Goal: Communication & Community: Answer question/provide support

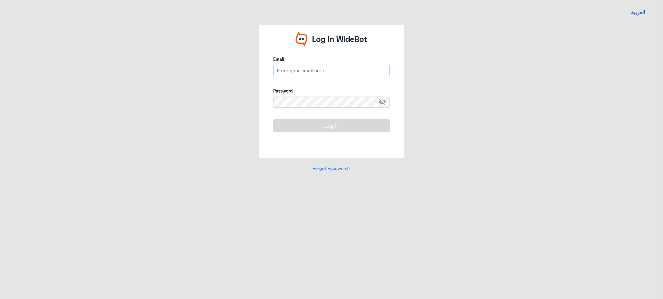
click at [305, 70] on input "email" at bounding box center [331, 70] width 117 height 11
type input "[EMAIL_ADDRESS][DOMAIN_NAME]"
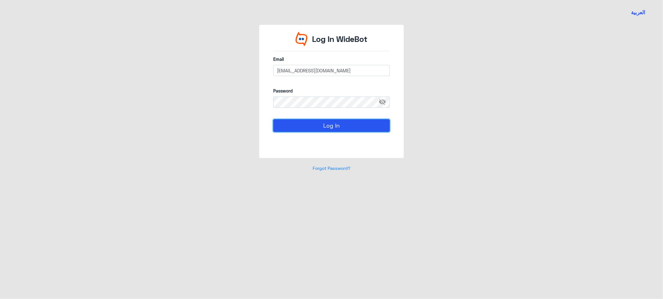
click at [325, 125] on button "Log In" at bounding box center [331, 125] width 117 height 12
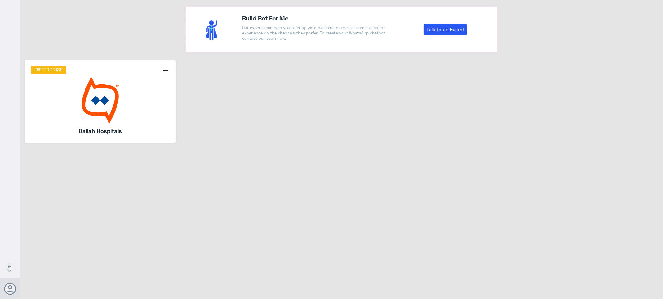
click at [97, 116] on img at bounding box center [100, 100] width 139 height 47
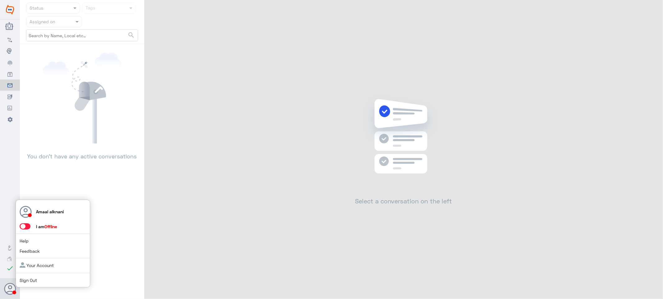
click at [29, 226] on span at bounding box center [25, 226] width 11 height 6
click at [0, 0] on input "checkbox" at bounding box center [0, 0] width 0 height 0
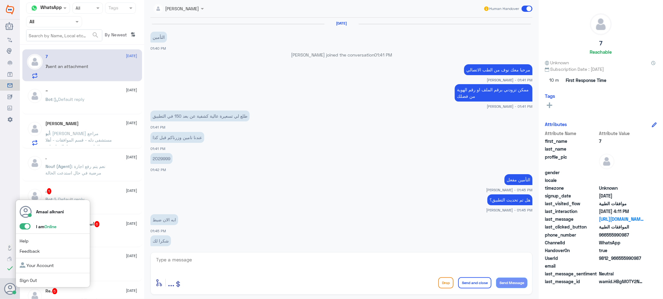
scroll to position [387, 0]
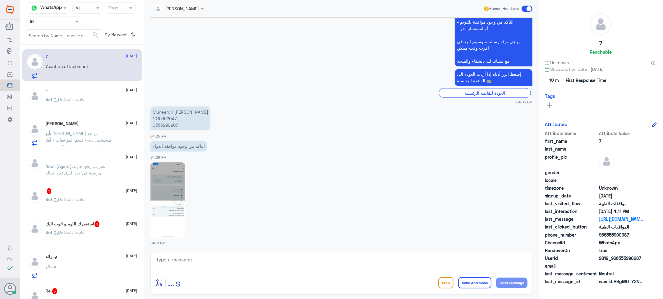
click at [168, 126] on p "Muneerqh Daluj Alasmari 1015362047 0555990987" at bounding box center [180, 119] width 60 height 24
copy p "0555990987"
click at [167, 190] on img at bounding box center [167, 201] width 35 height 76
copy p "0555990987"
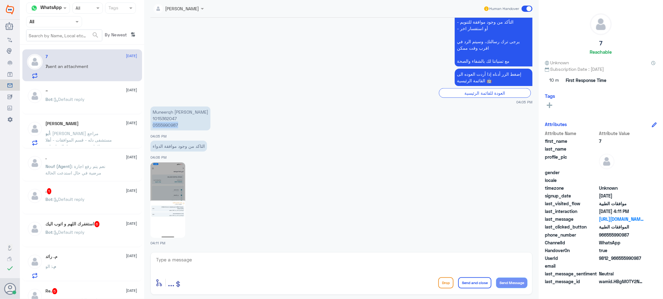
click at [170, 197] on img at bounding box center [167, 201] width 35 height 76
click at [193, 267] on textarea at bounding box center [341, 263] width 372 height 15
type textarea "اهلا عزيزي المراجع"
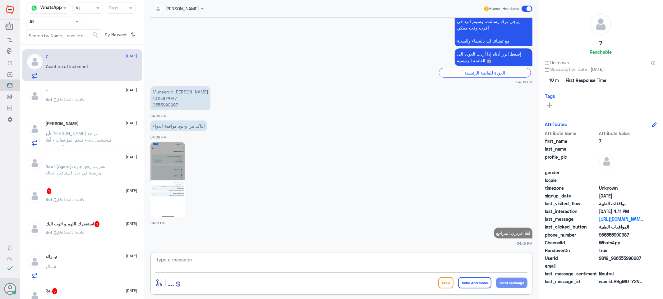
paste textarea "يرجى إحالة المريض إلى صيدلية الدواء / [PERSON_NAME] / المتحدة / ليمون / وايت / …"
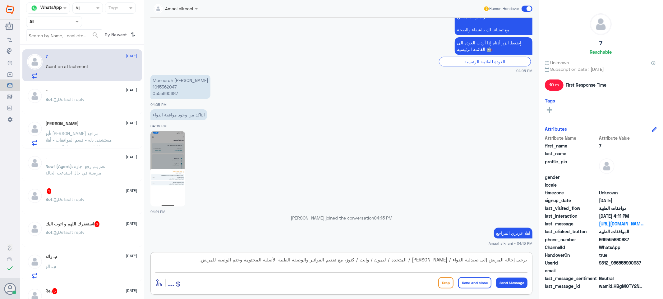
click at [217, 259] on textarea "يرجى إحالة المريض إلى صيدلية الدواء / [PERSON_NAME] / المتحدة / ليمون / وايت / …" at bounding box center [341, 263] width 372 height 15
drag, startPoint x: 364, startPoint y: 259, endPoint x: 334, endPoint y: 263, distance: 30.0
click at [334, 263] on textarea "يرجى إحالة المريض إلى صيدلية الدواء / [PERSON_NAME] / المتحدة / ليمون / وايت / …" at bounding box center [341, 263] width 372 height 15
drag, startPoint x: 484, startPoint y: 259, endPoint x: 574, endPoint y: 265, distance: 90.3
click at [574, 265] on div "Channel WhatsApp Status × All Tags Agent Filter All search By Newest ⇅ 7 [DATE]…" at bounding box center [341, 150] width 643 height 301
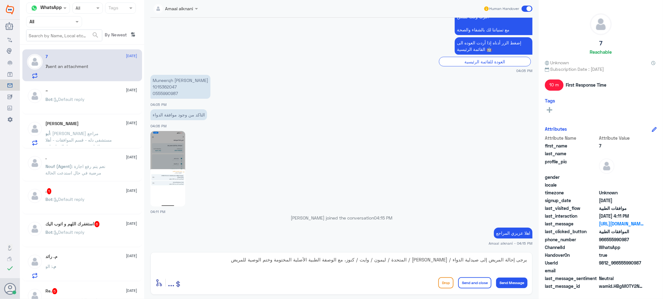
click at [570, 265] on span "UserId" at bounding box center [571, 263] width 53 height 7
drag, startPoint x: 485, startPoint y: 260, endPoint x: 531, endPoint y: 260, distance: 45.1
click at [531, 260] on div "يرجى إحالة المريض إلى صيدلية الدواء / [PERSON_NAME] / المتحدة / ليمون / وايت / …" at bounding box center [341, 273] width 382 height 43
drag, startPoint x: 492, startPoint y: 261, endPoint x: 499, endPoint y: 261, distance: 6.2
click at [499, 261] on textarea "تم تحويلكم الى ى صيدلية الدواء / [PERSON_NAME] / المتحدة / ليمون / وايت / كنوز،…" at bounding box center [341, 263] width 372 height 15
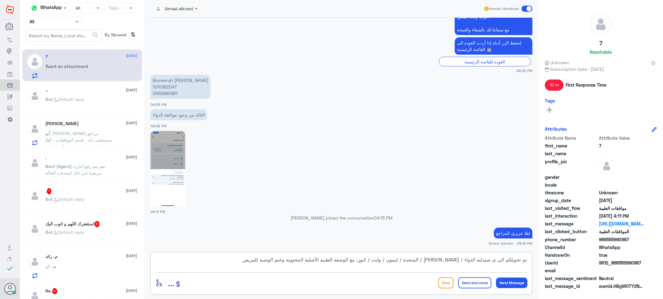
type textarea "تم تحويلكم الى صيدلية الدواء / [PERSON_NAME] / المتحدة / ليمون / وايت / كنوز، م…"
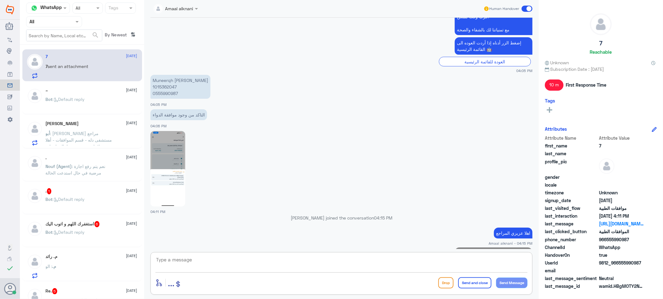
scroll to position [447, 0]
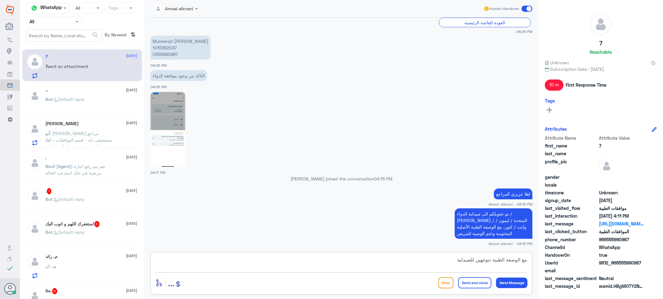
type textarea "مع الوصفة الطبية تتوجهين للصيدلية"
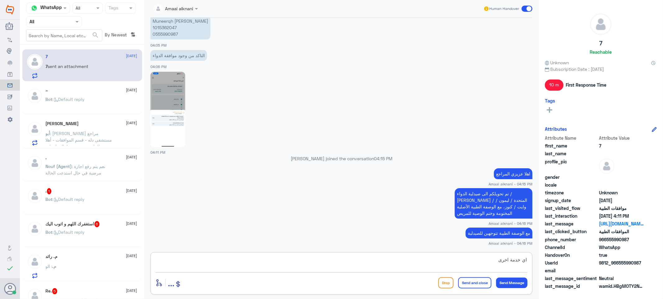
type textarea "اي خدمة اخرى ؟"
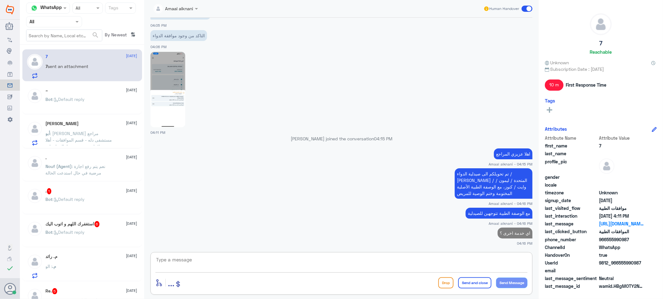
click at [76, 191] on div ". 1 [DATE]" at bounding box center [92, 191] width 92 height 6
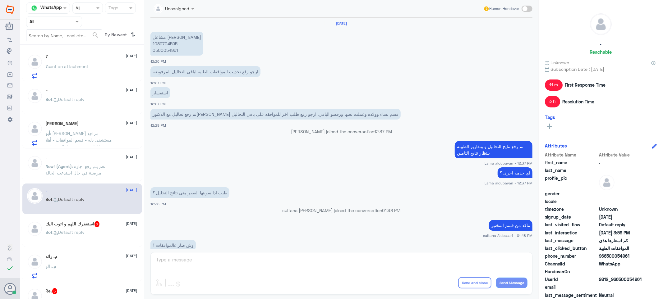
scroll to position [322, 0]
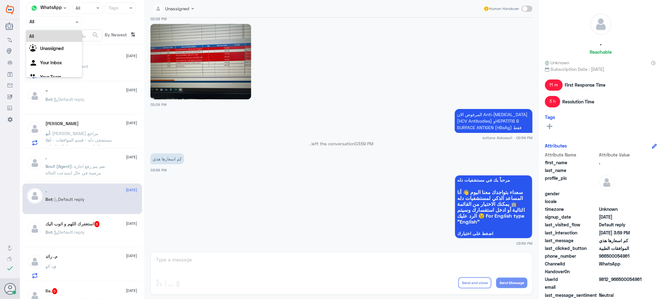
click at [43, 23] on input "text" at bounding box center [47, 21] width 34 height 7
click at [53, 65] on Inbox "Your Inbox" at bounding box center [51, 62] width 22 height 5
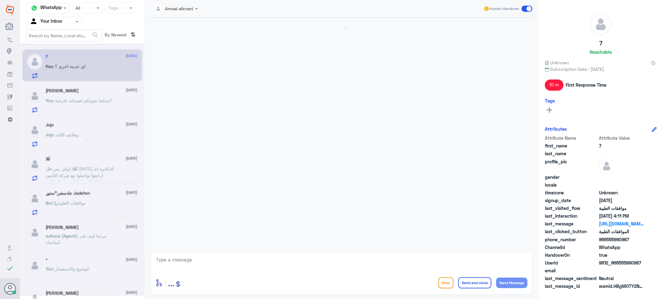
scroll to position [398, 0]
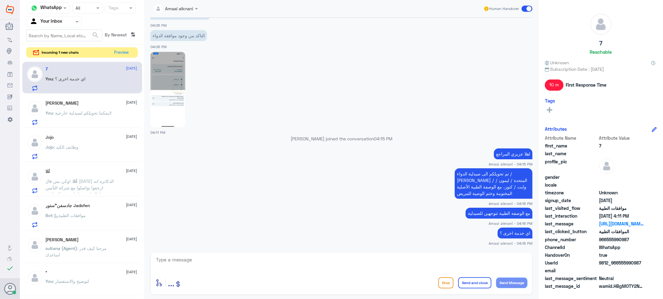
click at [86, 156] on div "Jojo : وظايف الكبد" at bounding box center [92, 152] width 92 height 14
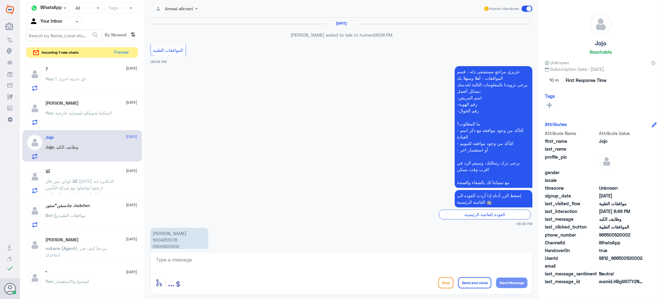
scroll to position [533, 0]
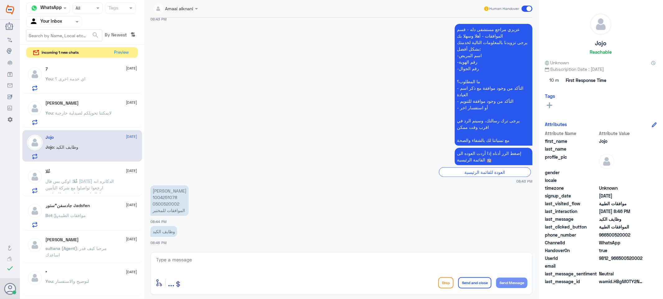
click at [170, 205] on p "[PERSON_NAME] 1004251078 0500520002 الموافقات للمختبر" at bounding box center [169, 201] width 38 height 30
copy p "0500520002"
click at [221, 260] on textarea at bounding box center [341, 263] width 372 height 15
paste textarea "[MEDICAL_DATA]"
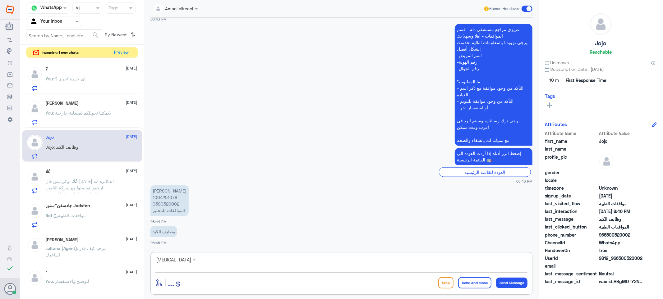
paste textarea "BONE PROFILE"
type textarea "[MEDICAL_DATA] +BONE PROFILE"
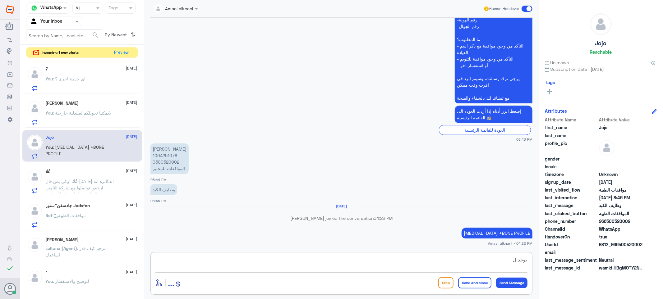
scroll to position [563, 0]
type textarea "يوجد لديكم التحاليل اعلاه موافق عليها"
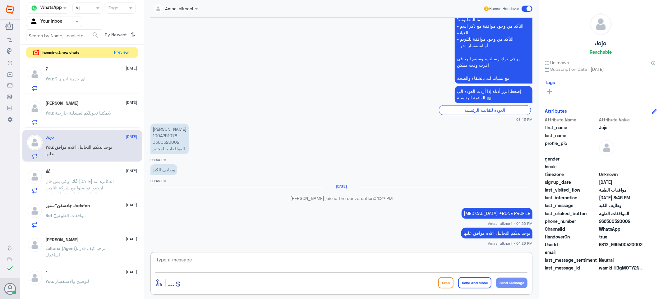
click at [204, 262] on textarea at bounding box center [341, 263] width 372 height 15
type textarea "متمنين لكم دوام الصحة والعافية"
click at [471, 281] on button "Send and close" at bounding box center [474, 283] width 33 height 11
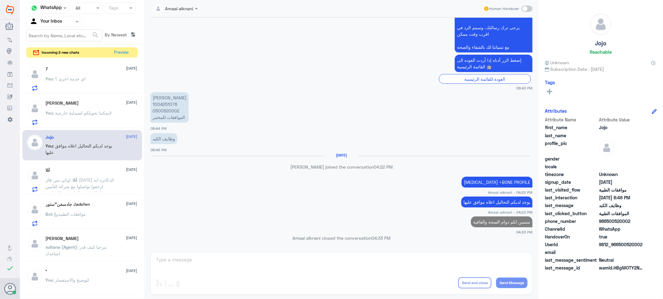
click at [75, 81] on p "You : اي خدمة اخرى ؟" at bounding box center [66, 84] width 40 height 16
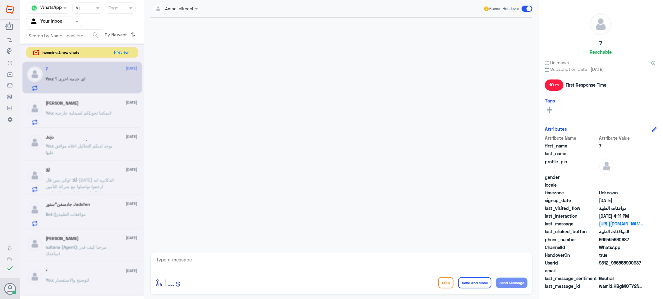
scroll to position [398, 0]
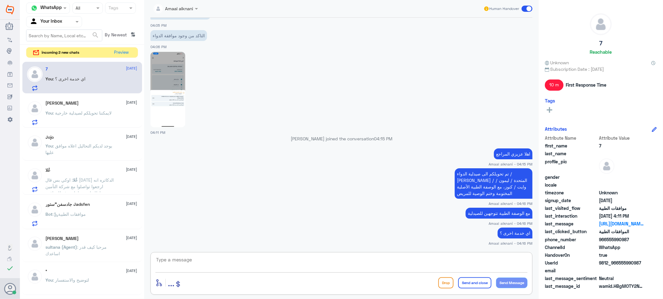
click at [190, 258] on textarea at bounding box center [341, 263] width 372 height 15
type textarea "قدامكم العافية"
click at [479, 285] on button "Send and close" at bounding box center [474, 283] width 33 height 11
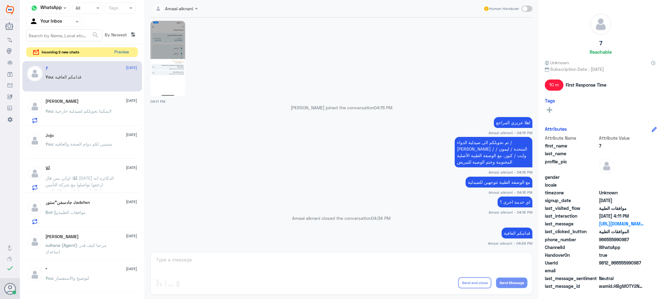
click at [123, 51] on button "Preview" at bounding box center [121, 53] width 19 height 10
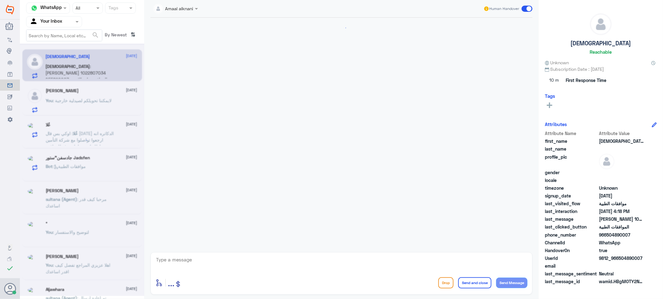
scroll to position [773, 0]
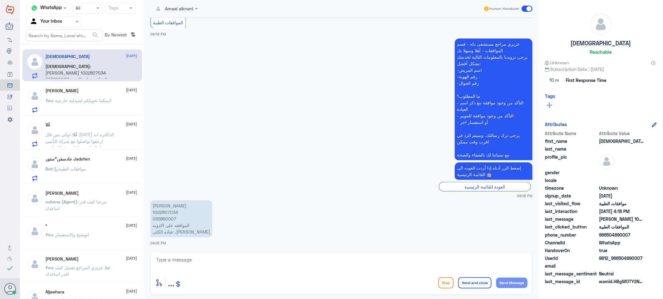
click at [182, 263] on textarea at bounding box center [341, 263] width 372 height 15
click at [160, 217] on p "[PERSON_NAME] 1022807034 055890007 الموافقه على الادويه عياده الكلى ..[PERSON_N…" at bounding box center [181, 218] width 62 height 37
copy p "055890007"
click at [175, 214] on p "[PERSON_NAME] 1022807034 055890007 الموافقه على الادويه عياده الكلى ..[PERSON_N…" at bounding box center [181, 218] width 62 height 37
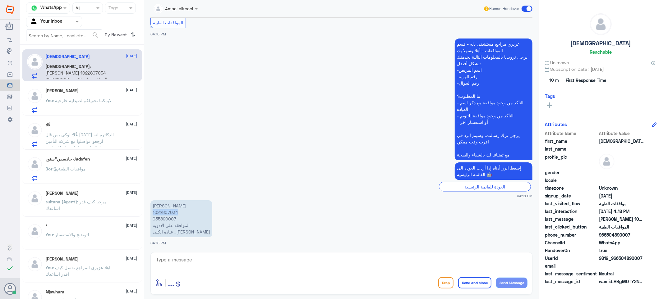
click at [175, 214] on p "[PERSON_NAME] 1022807034 055890007 الموافقه على الادويه عياده الكلى ..[PERSON_N…" at bounding box center [181, 218] width 62 height 37
copy p "1022807034"
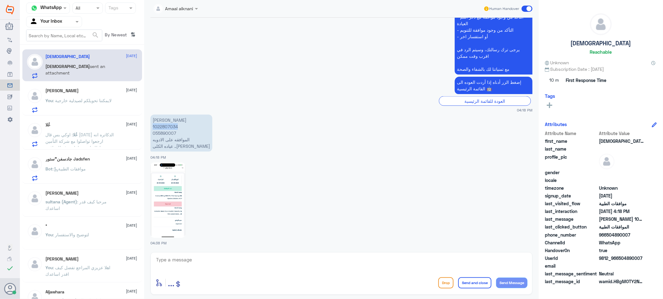
click at [161, 201] on img at bounding box center [167, 201] width 35 height 76
click at [195, 259] on textarea at bounding box center [341, 263] width 372 height 15
type textarea "تمت الموافقة"
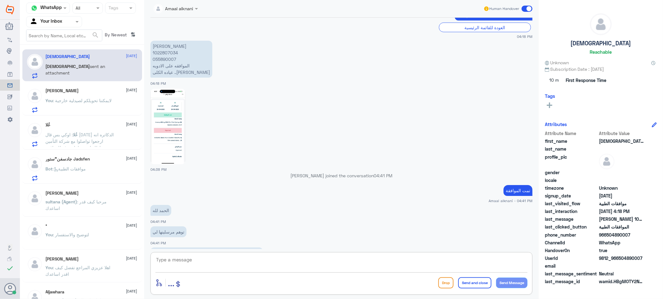
scroll to position [940, 0]
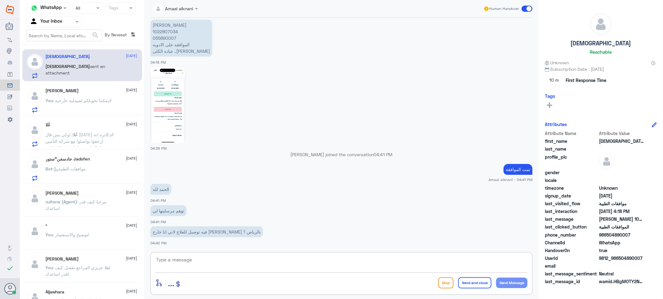
click at [208, 256] on textarea at bounding box center [341, 263] width 372 height 15
click at [214, 259] on textarea at bounding box center [341, 263] width 372 height 15
type textarea "يمكنك التواصل مع صيدلية للتوصيل"
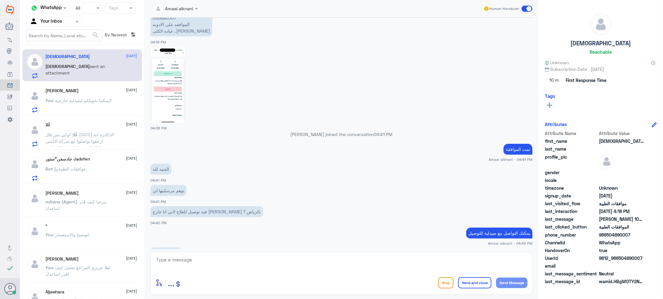
scroll to position [982, 0]
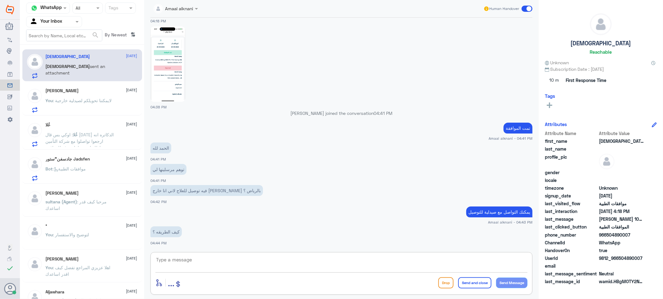
click at [182, 259] on textarea at bounding box center [341, 263] width 372 height 15
click at [206, 253] on div "enter flow name ... Drop Send and close Send Message" at bounding box center [341, 273] width 382 height 43
click at [206, 256] on textarea at bounding box center [341, 263] width 372 height 15
type textarea "0115283703 واتس اب"
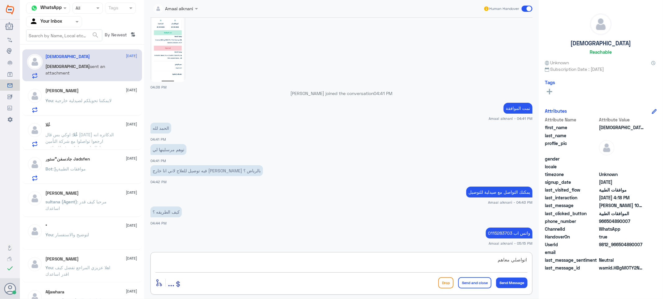
type textarea "اتواصلي معاهم"
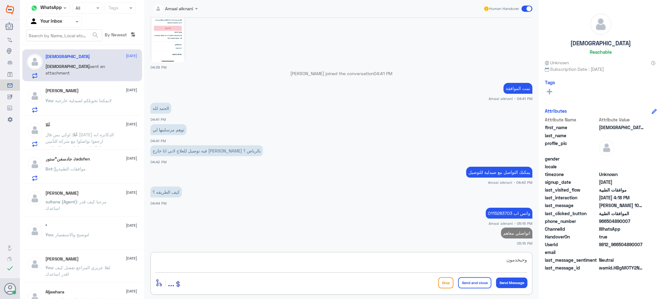
type textarea "وحيخدمونك"
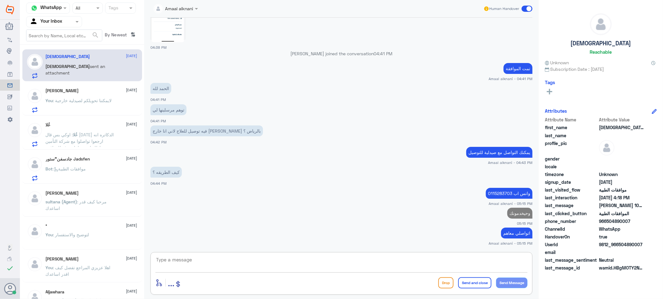
type textarea "ف"
type textarea "قدامكم العافية"
click at [470, 280] on button "Send and close" at bounding box center [474, 283] width 33 height 11
